Goal: Information Seeking & Learning: Find specific fact

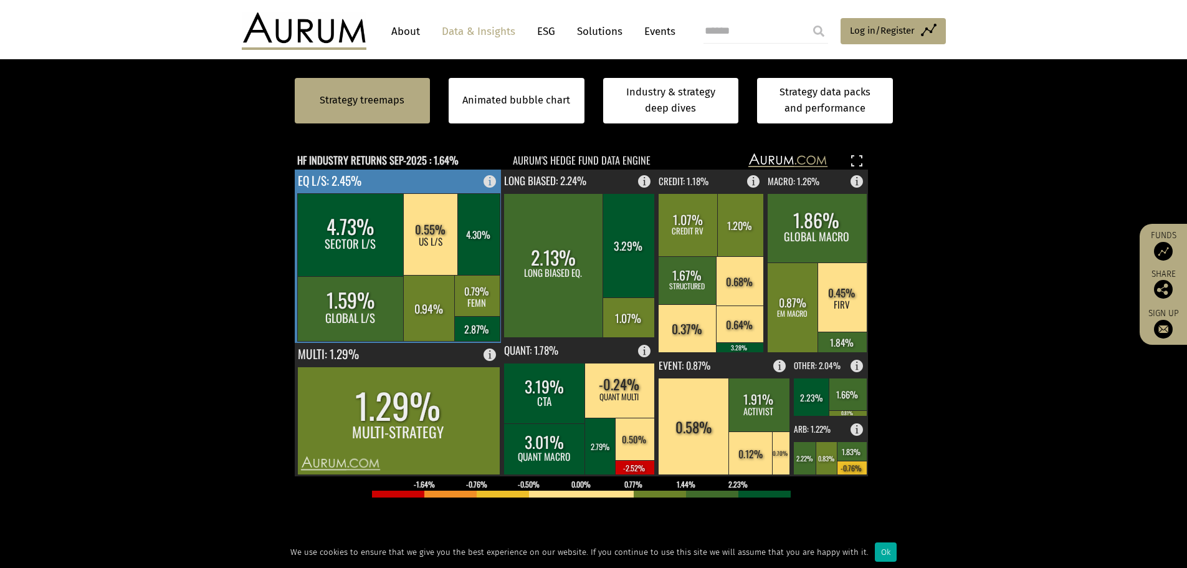
scroll to position [374, 0]
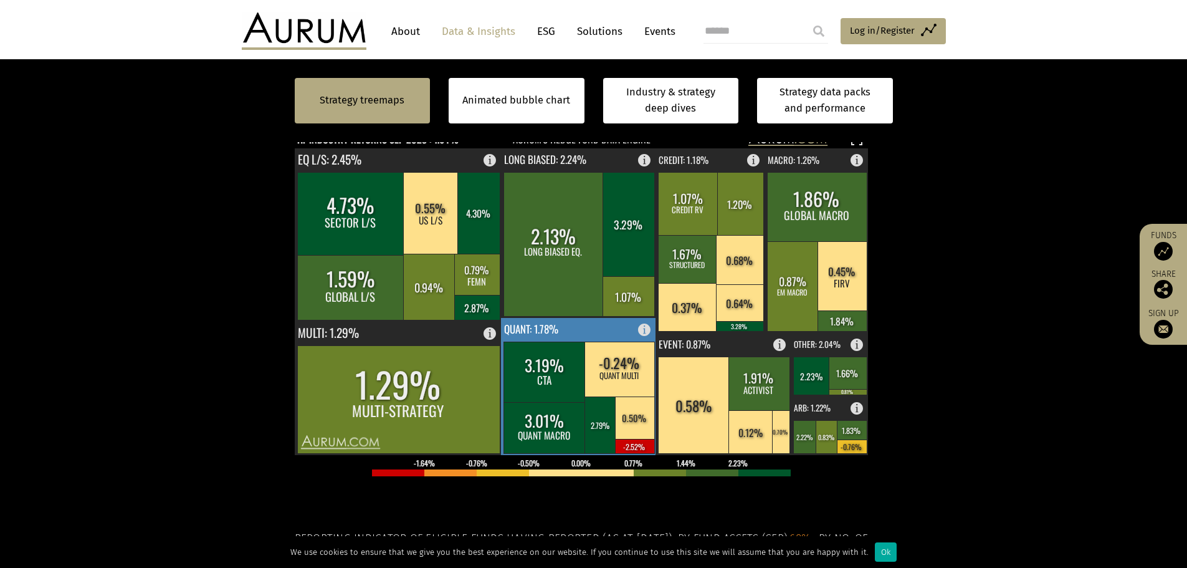
click at [558, 341] on rect at bounding box center [579, 386] width 156 height 137
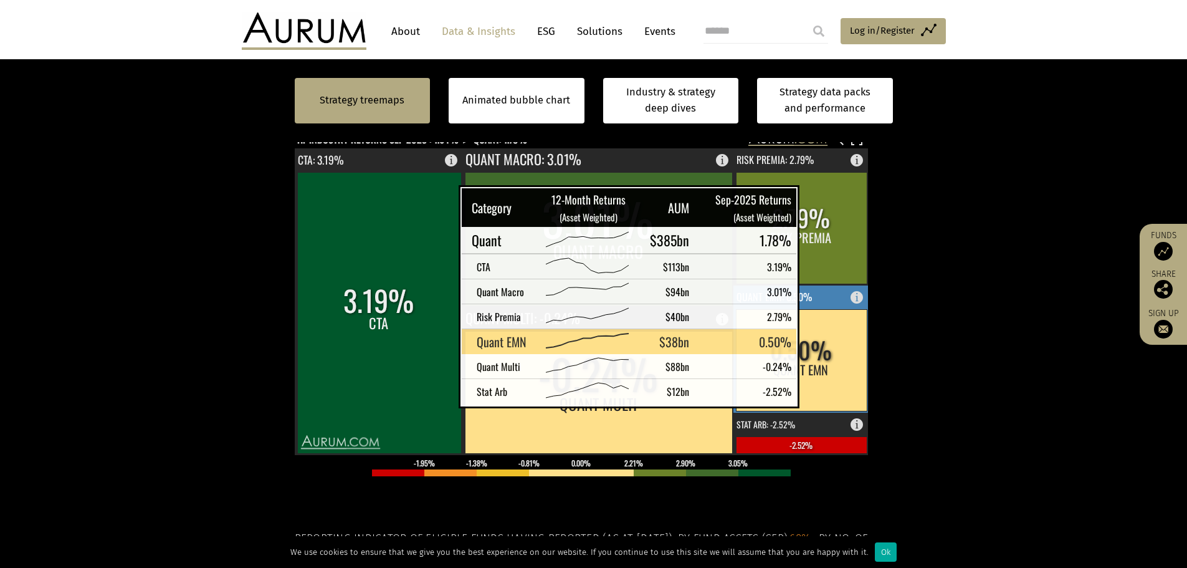
click at [820, 395] on rect at bounding box center [801, 360] width 131 height 102
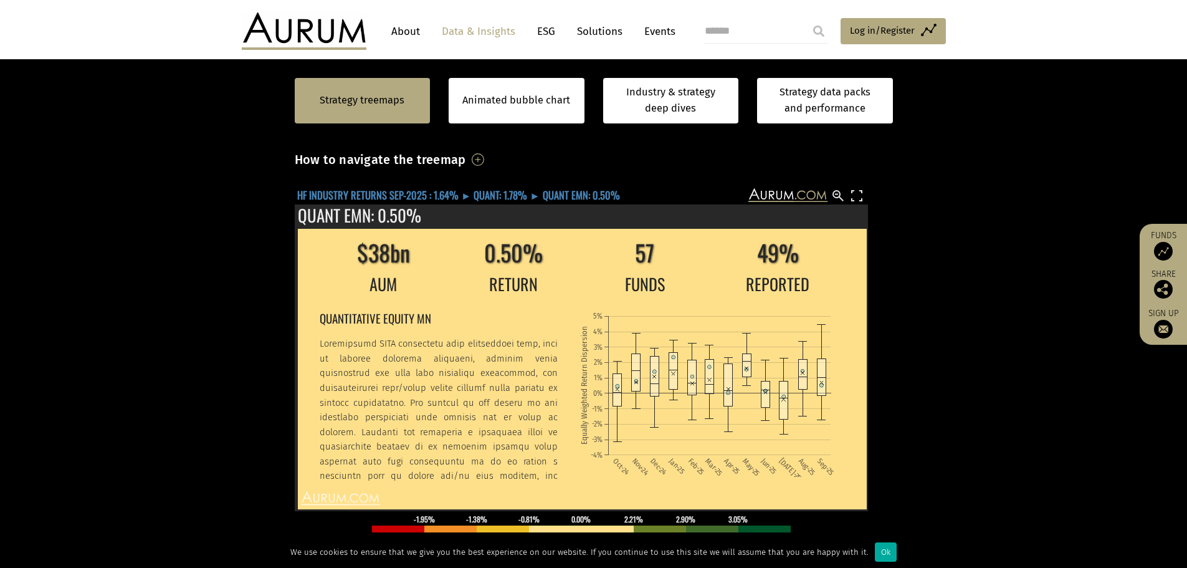
scroll to position [249, 0]
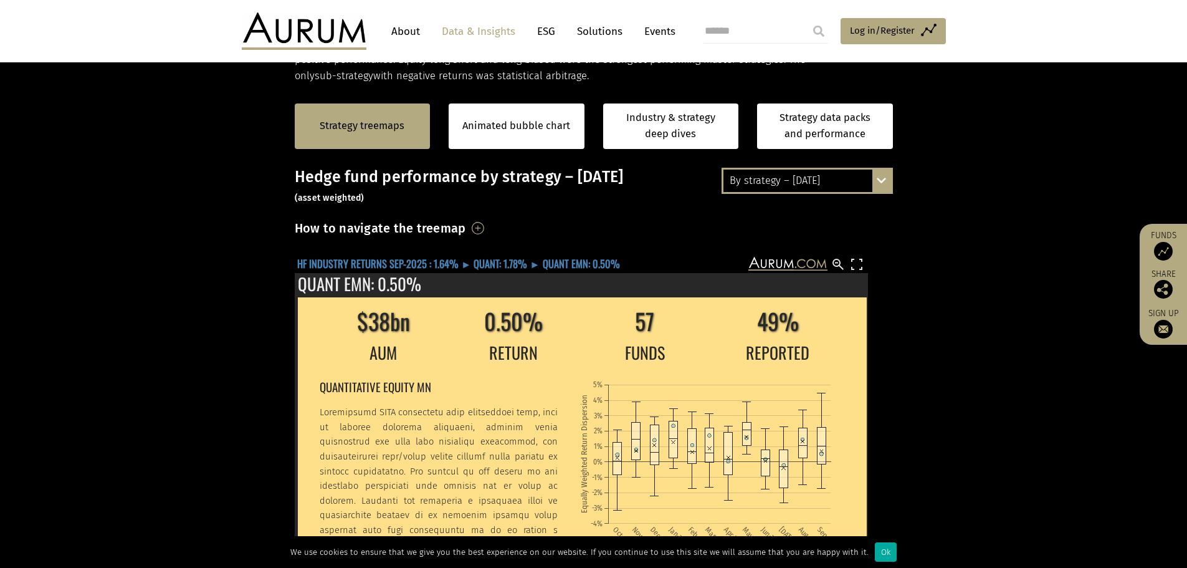
click at [419, 261] on text "HF INDUSTRY RETURNS SEP-2025 : 1.64% ► QUANT: 1.78% ► QUANT EMN: 0.50%" at bounding box center [458, 264] width 323 height 16
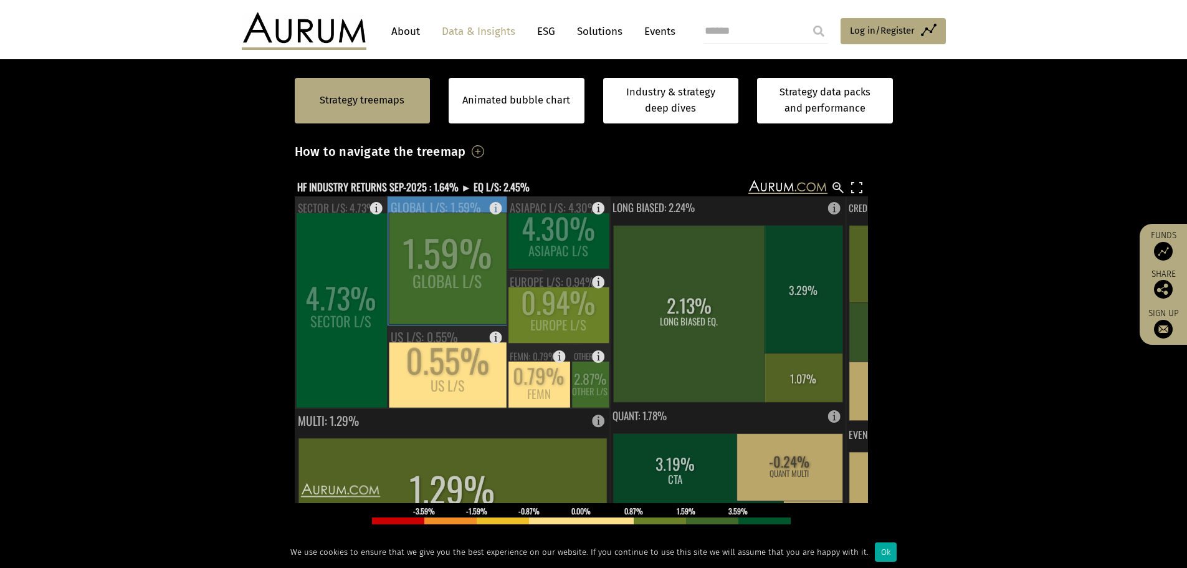
scroll to position [312, 0]
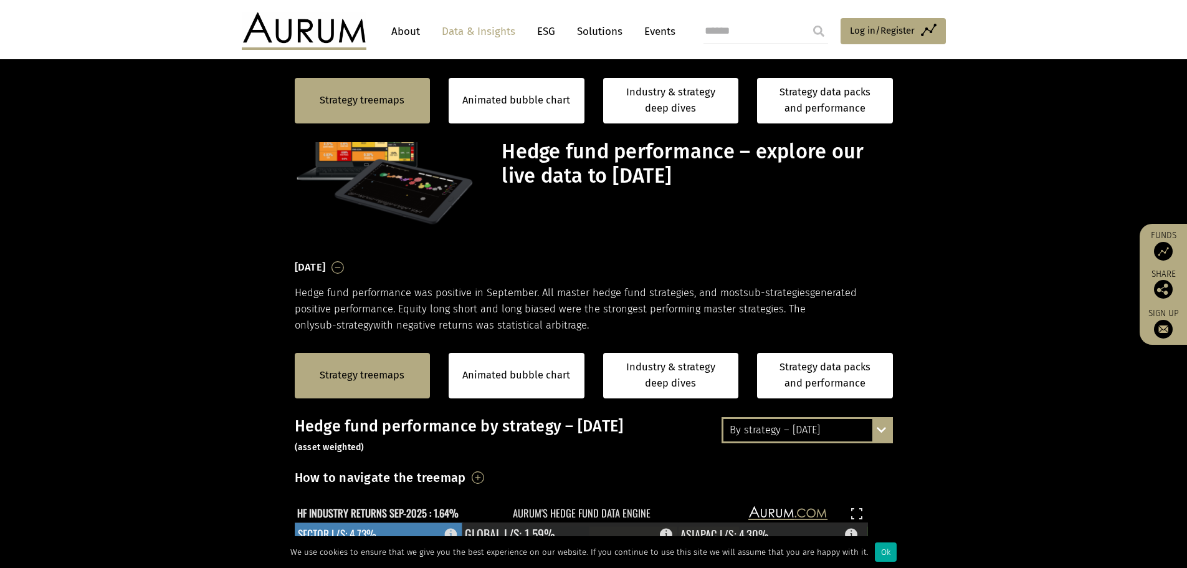
scroll to position [436, 0]
